Goal: Information Seeking & Learning: Learn about a topic

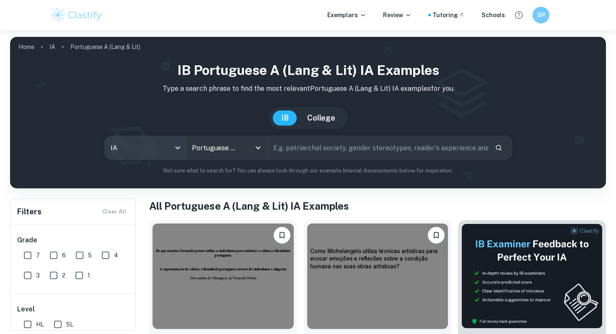
click at [157, 148] on body "We value your privacy We use cookies to enhance your browsing experience, serve…" at bounding box center [308, 197] width 616 height 334
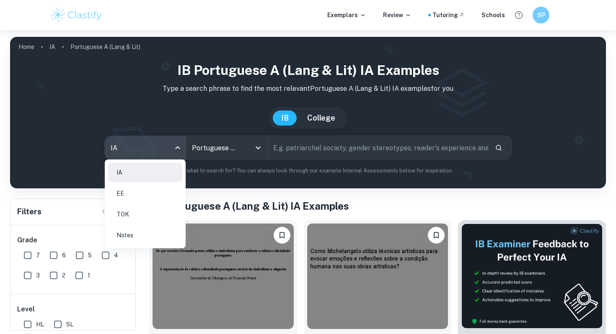
click at [358, 15] on div at bounding box center [308, 167] width 616 height 334
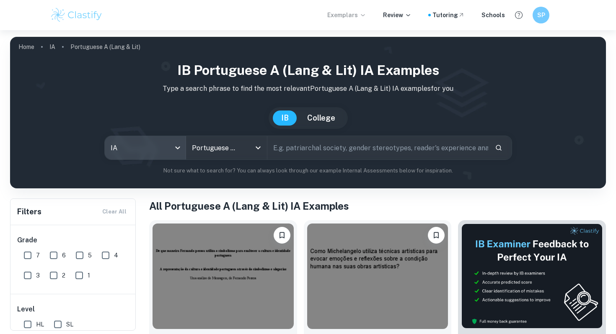
click at [365, 13] on icon at bounding box center [362, 15] width 7 height 7
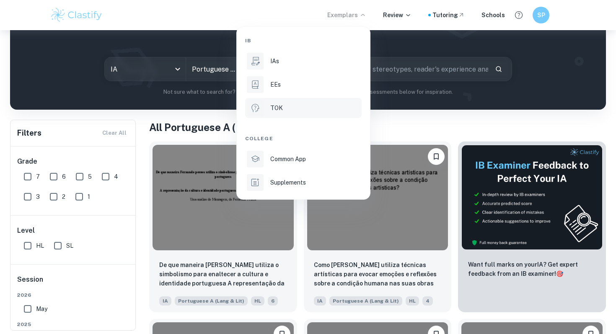
scroll to position [83, 0]
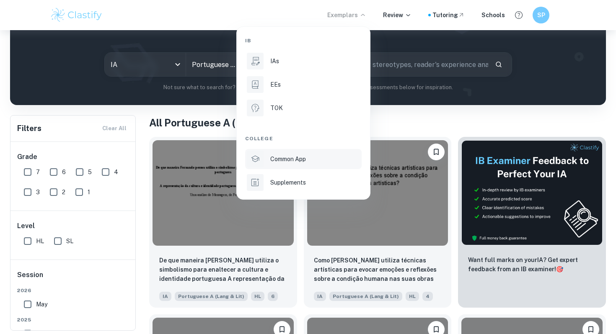
click at [330, 160] on div "Common App" at bounding box center [315, 159] width 90 height 9
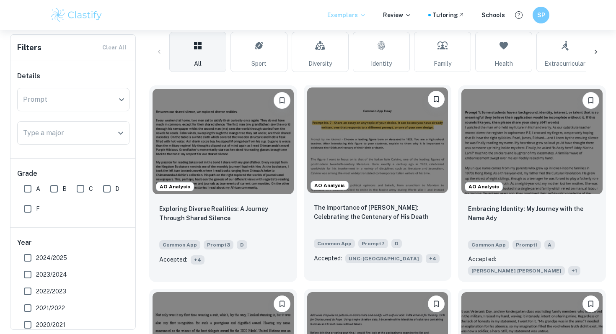
scroll to position [229, 0]
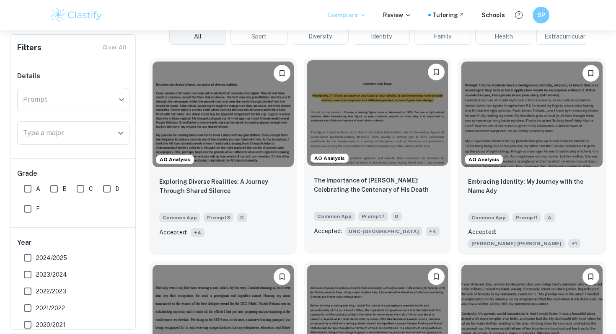
click at [407, 145] on img at bounding box center [377, 113] width 141 height 106
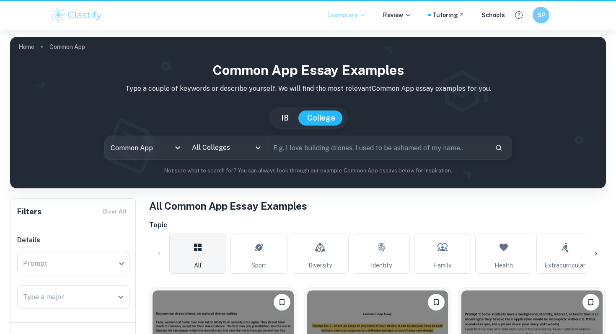
scroll to position [229, 0]
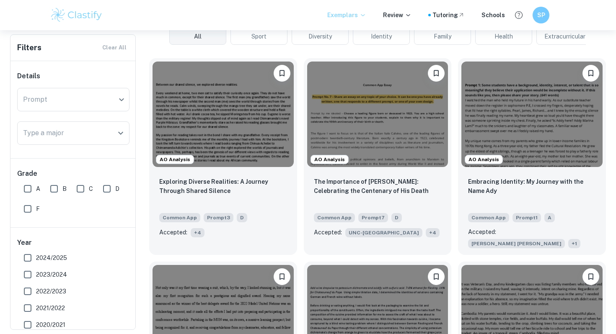
click at [24, 186] on input "A" at bounding box center [27, 188] width 17 height 17
checkbox input "true"
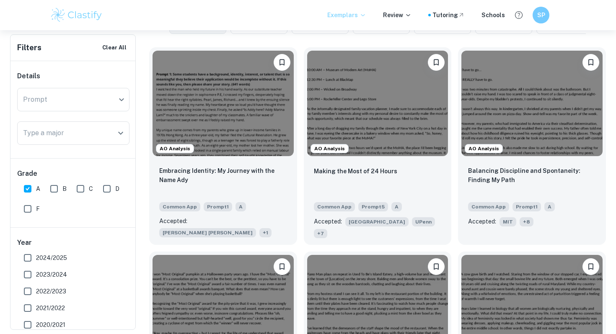
scroll to position [265, 0]
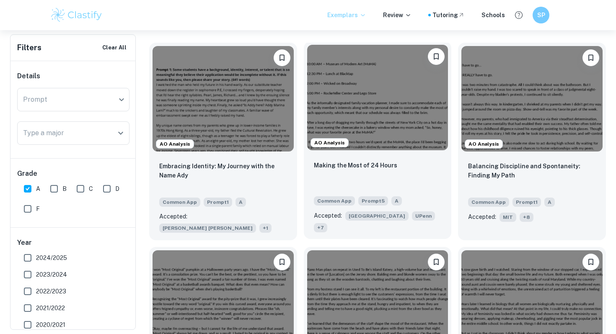
click at [371, 121] on img at bounding box center [377, 98] width 141 height 106
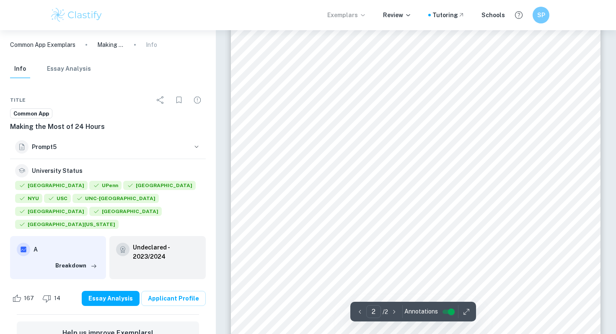
scroll to position [591, 0]
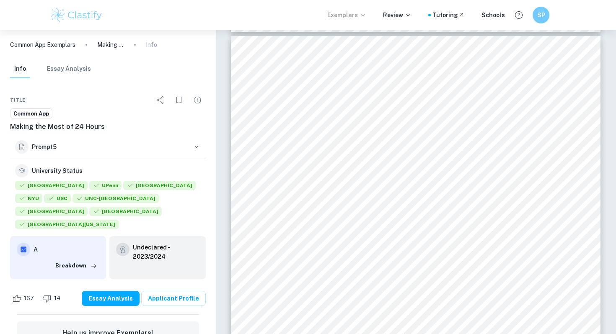
type input "1"
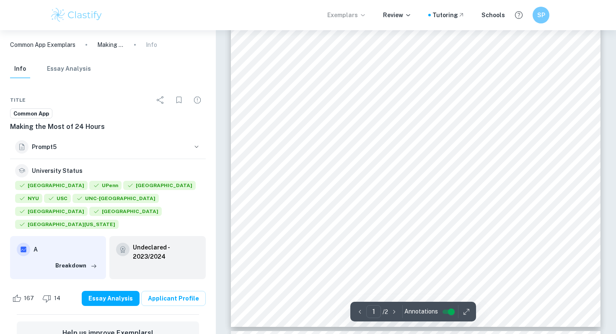
scroll to position [0, 0]
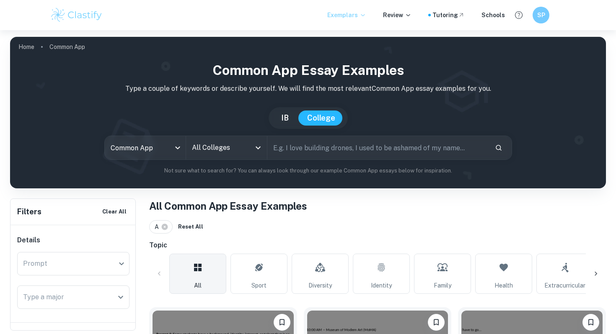
click at [300, 155] on input "text" at bounding box center [377, 147] width 221 height 23
type input "English Paper 1"
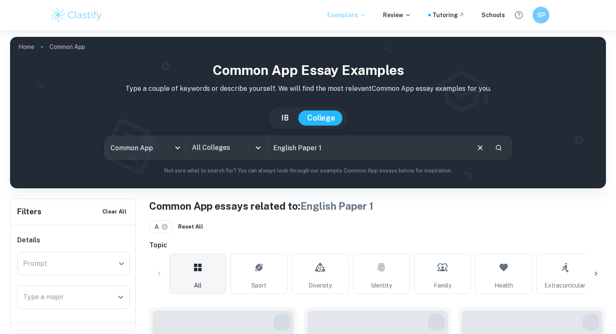
click at [289, 116] on button "IB" at bounding box center [285, 118] width 24 height 15
type input "ia"
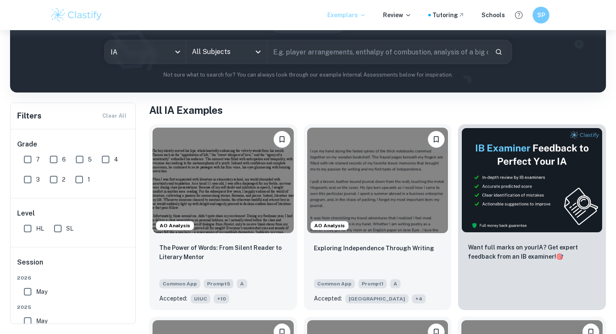
scroll to position [48, 0]
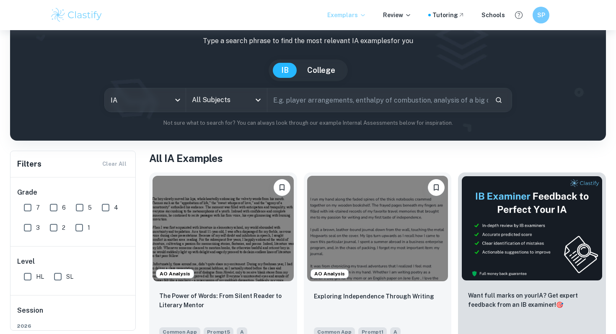
click at [310, 95] on input "text" at bounding box center [377, 99] width 221 height 23
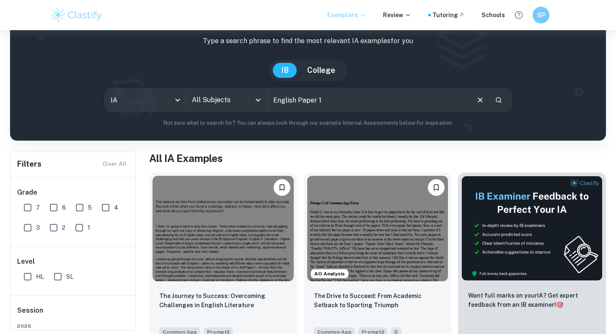
type input "English Paper 1"
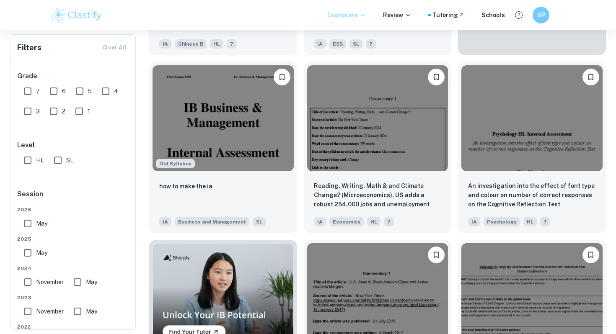
scroll to position [337, 0]
